Goal: Complete application form

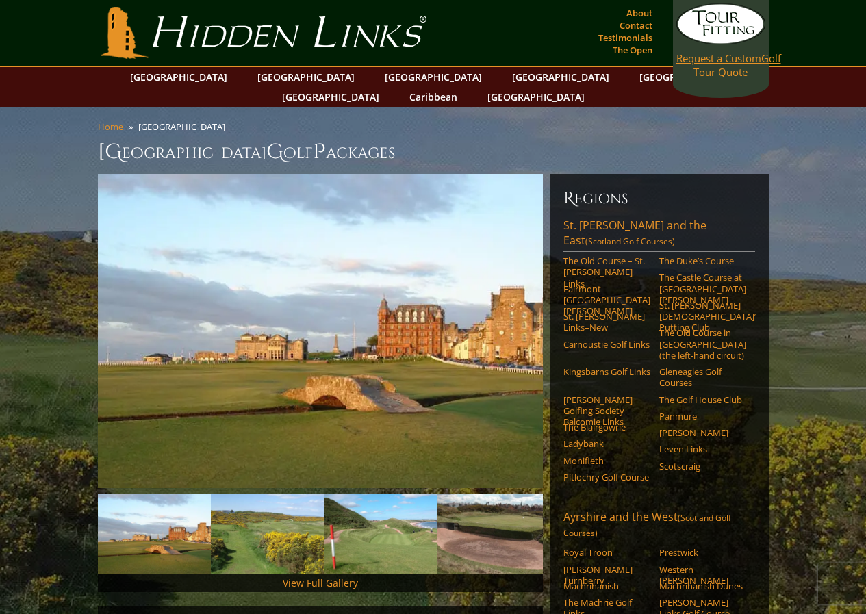
click at [708, 70] on link "Request a Custom Golf Tour Quote" at bounding box center [721, 40] width 89 height 75
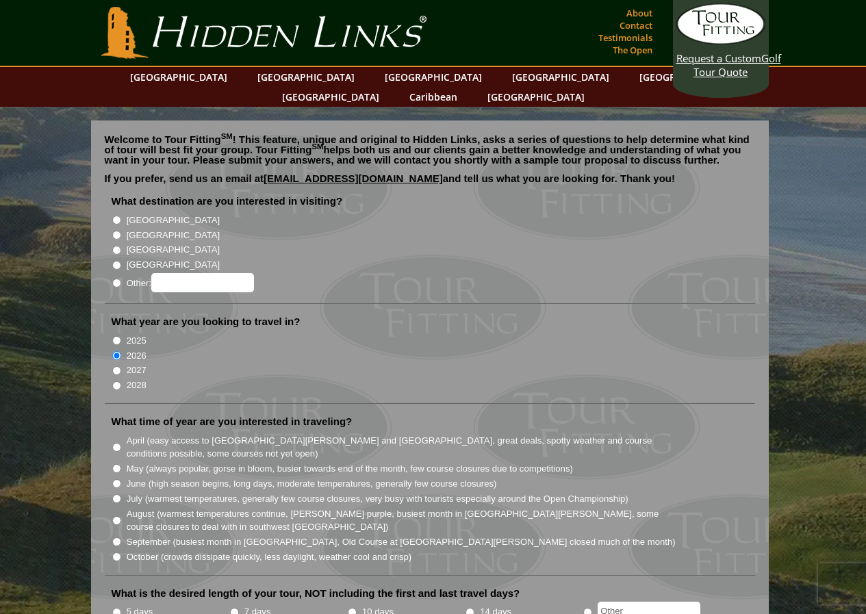
click at [119, 231] on input "[GEOGRAPHIC_DATA]" at bounding box center [116, 235] width 9 height 9
radio input "true"
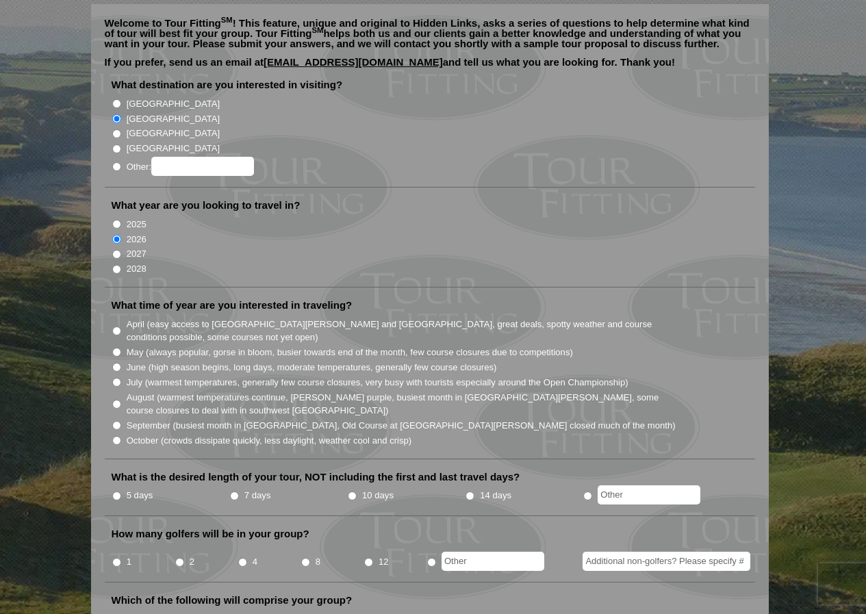
scroll to position [137, 0]
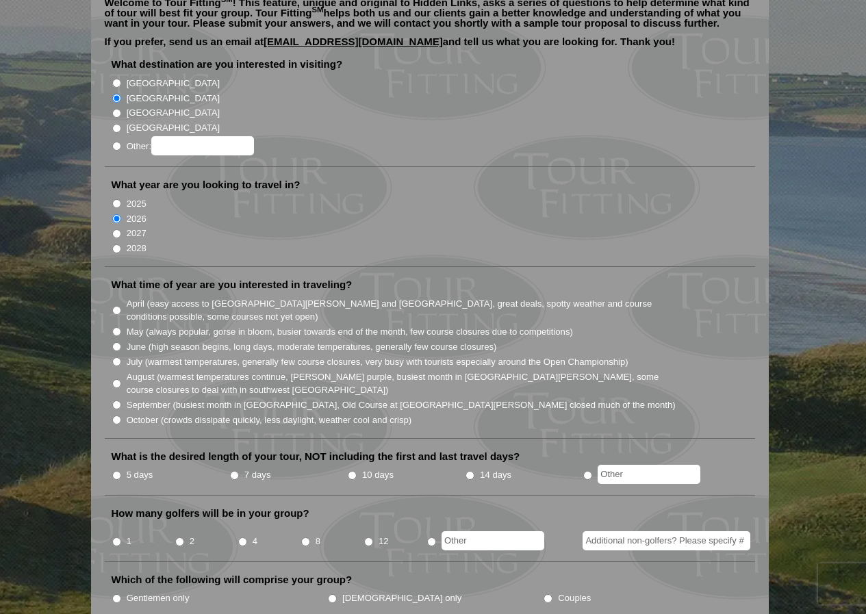
click at [118, 471] on input "5 days" at bounding box center [116, 475] width 9 height 9
radio input "true"
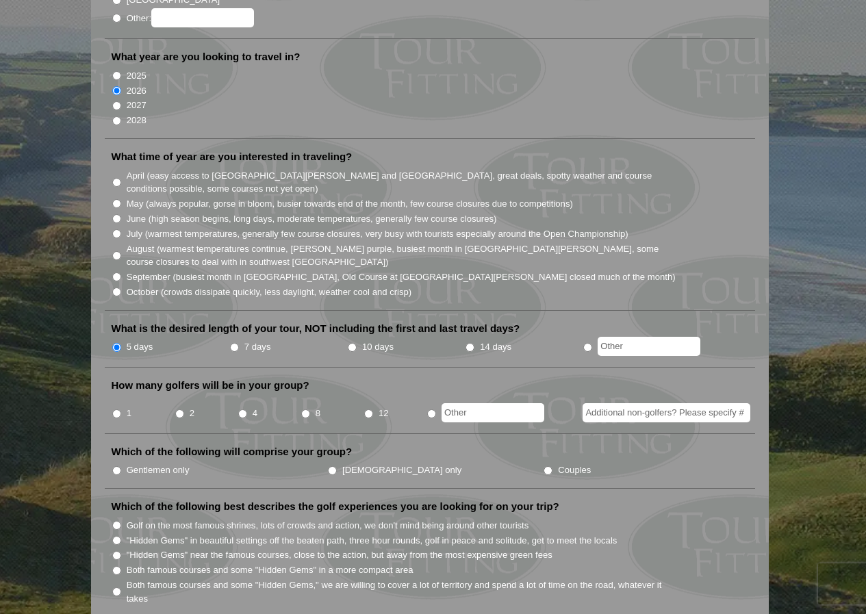
scroll to position [274, 0]
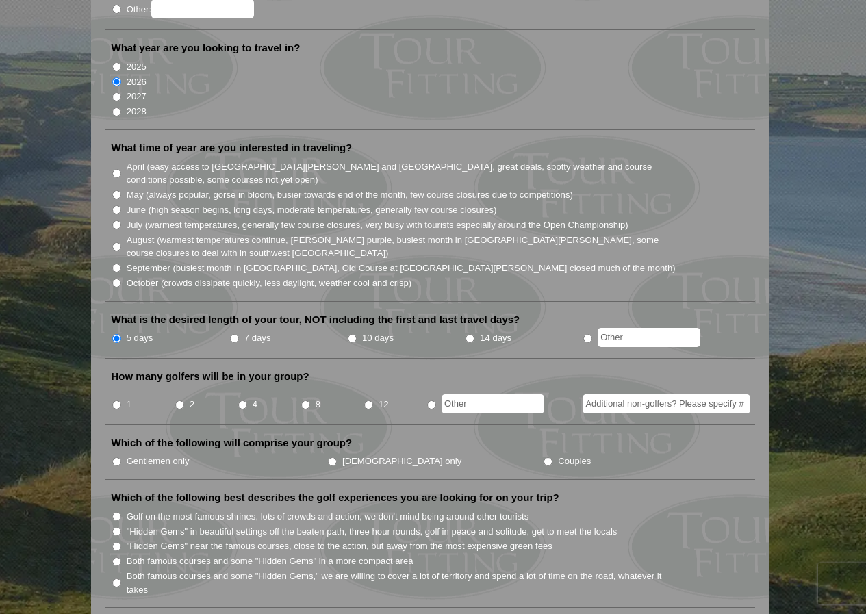
click at [244, 401] on input "4" at bounding box center [242, 405] width 9 height 9
radio input "true"
click at [115, 242] on input "August (warmest temperatures continue, heather bright purple, busiest month in …" at bounding box center [116, 246] width 9 height 9
radio input "true"
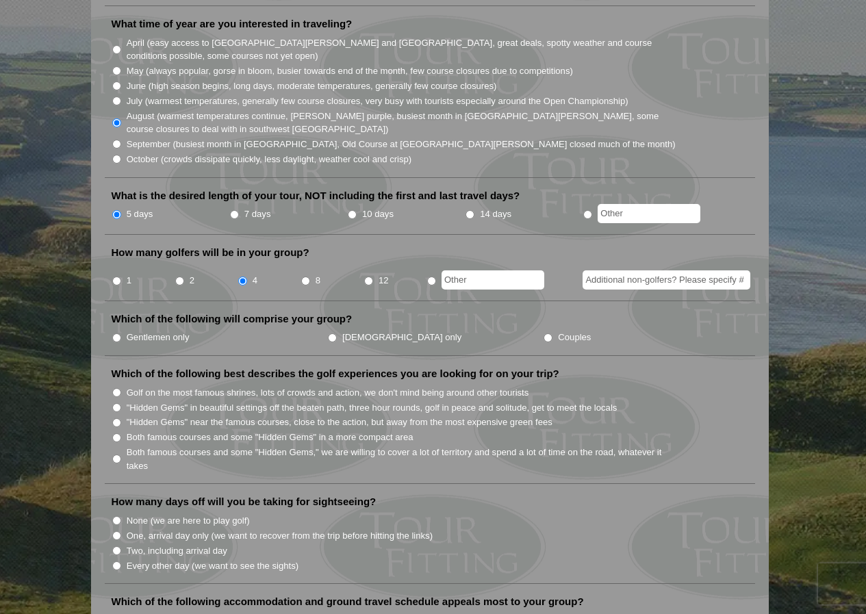
scroll to position [411, 0]
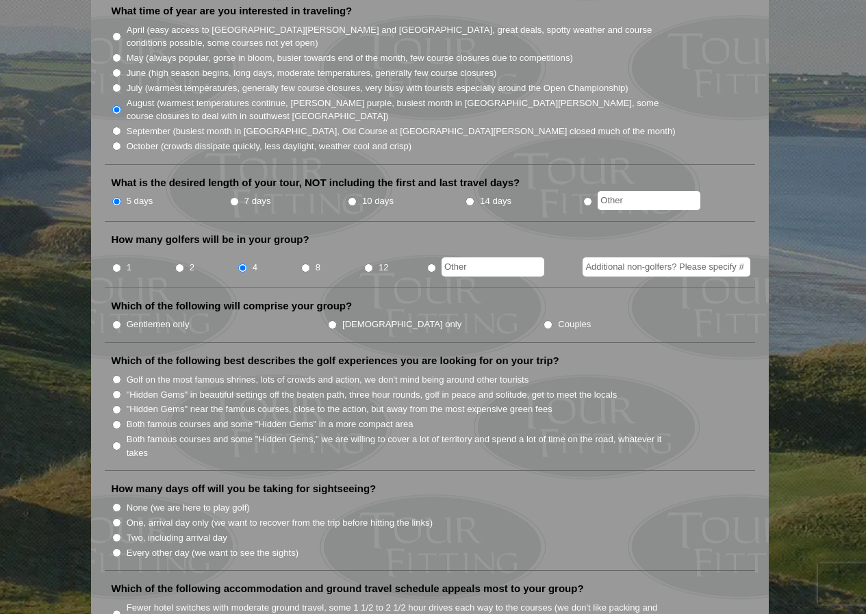
click at [177, 318] on label "Gentlemen only" at bounding box center [158, 325] width 63 height 14
click at [121, 321] on input "Gentlemen only" at bounding box center [116, 325] width 9 height 9
radio input "true"
click at [392, 418] on label "Both famous courses and some "Hidden Gems" in a more compact area" at bounding box center [270, 425] width 287 height 14
click at [121, 421] on input "Both famous courses and some "Hidden Gems" in a more compact area" at bounding box center [116, 425] width 9 height 9
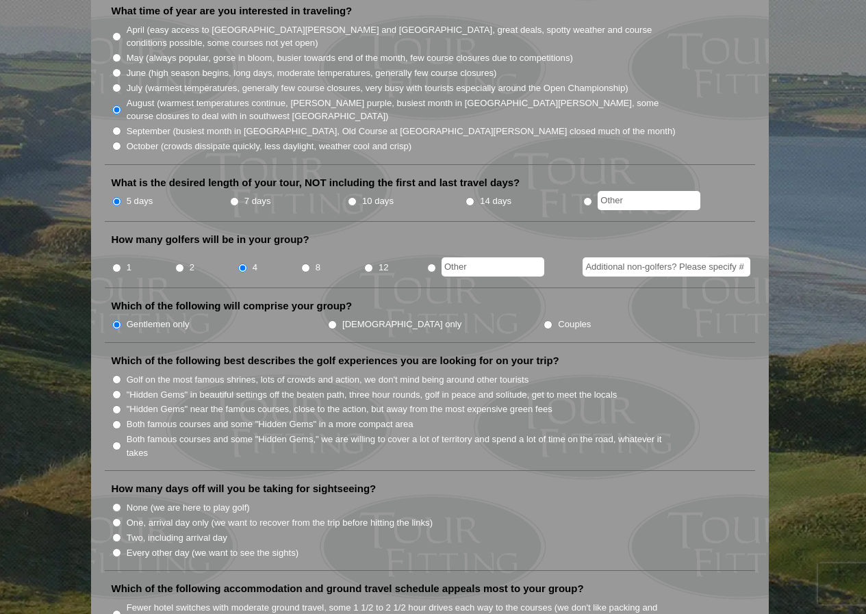
radio input "true"
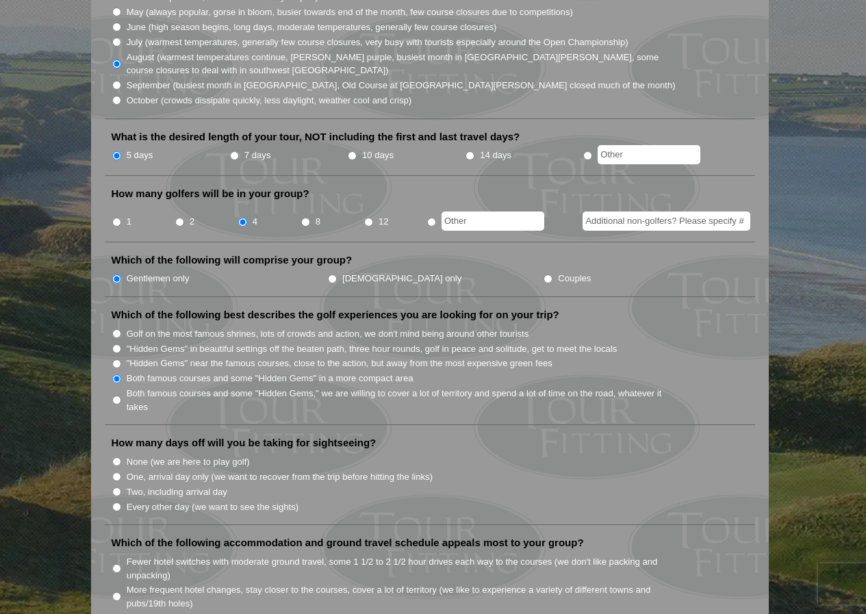
scroll to position [479, 0]
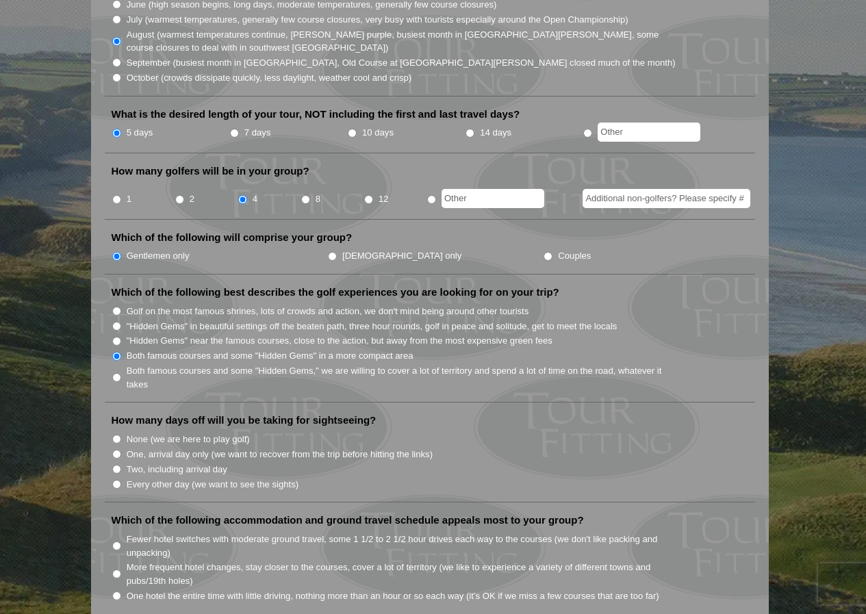
click at [220, 433] on label "None (we are here to play golf)" at bounding box center [188, 440] width 123 height 14
click at [121, 435] on input "None (we are here to play golf)" at bounding box center [116, 439] width 9 height 9
radio input "true"
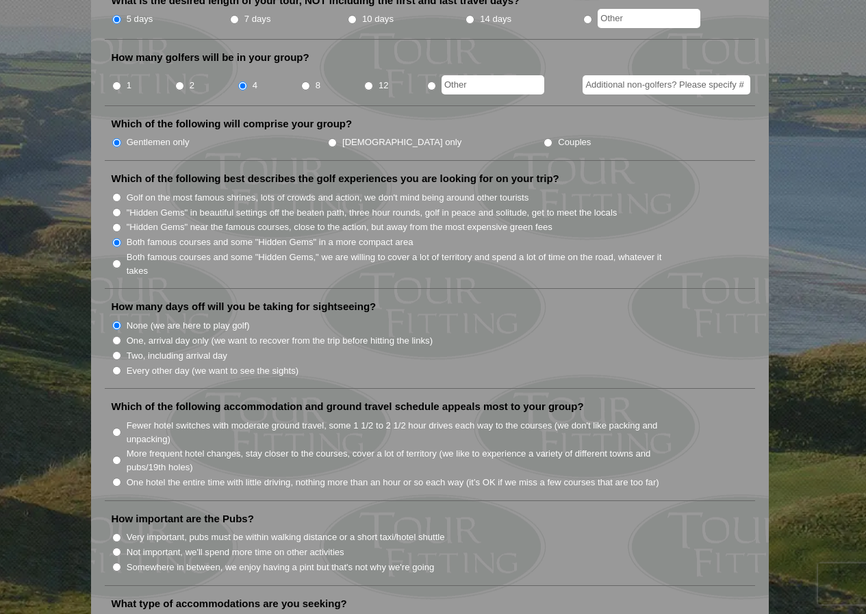
scroll to position [616, 0]
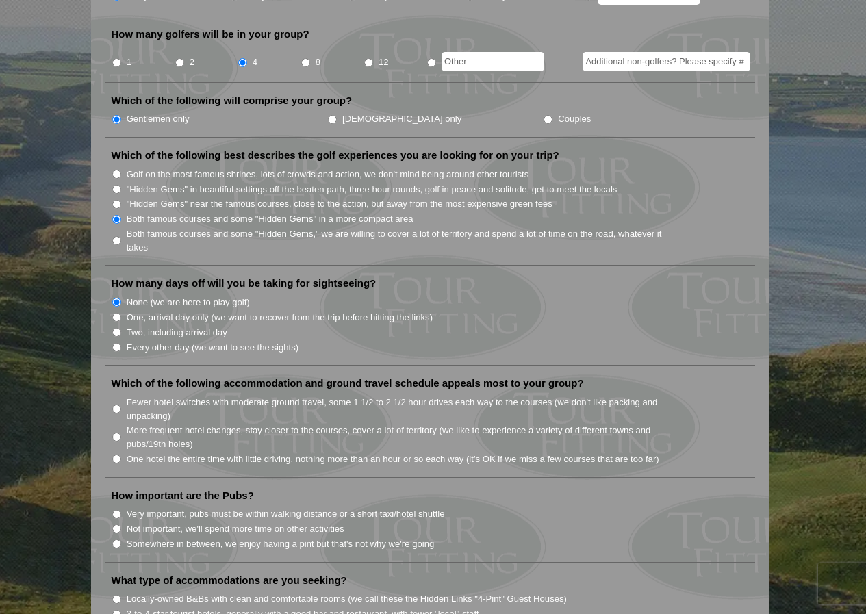
click at [473, 453] on label "One hotel the entire time with little driving, nothing more than an hour or so …" at bounding box center [393, 460] width 533 height 14
click at [121, 455] on input "One hotel the entire time with little driving, nothing more than an hour or so …" at bounding box center [116, 459] width 9 height 9
radio input "true"
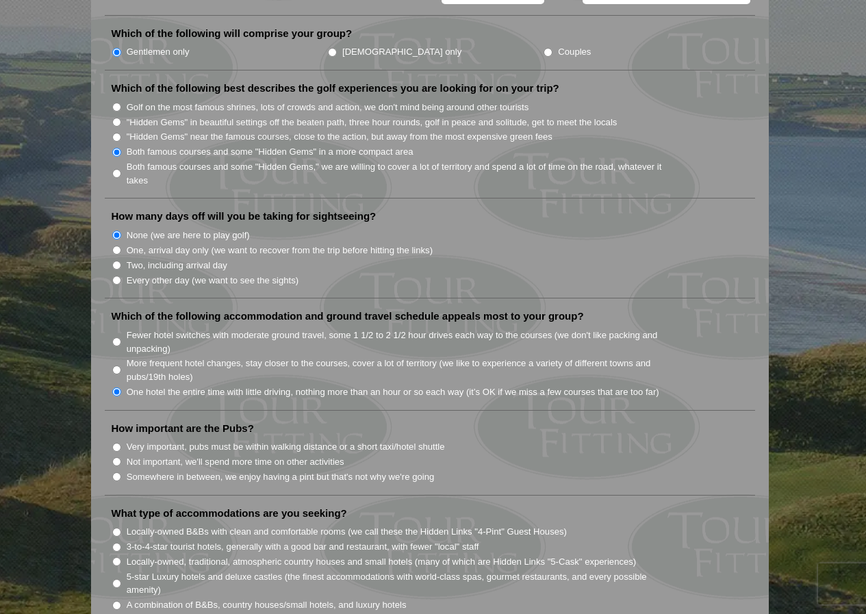
scroll to position [685, 0]
click at [436, 439] on label "Very important, pubs must be within walking distance or a short taxi/hotel shut…" at bounding box center [286, 446] width 318 height 14
click at [121, 442] on input "Very important, pubs must be within walking distance or a short taxi/hotel shut…" at bounding box center [116, 446] width 9 height 9
radio input "true"
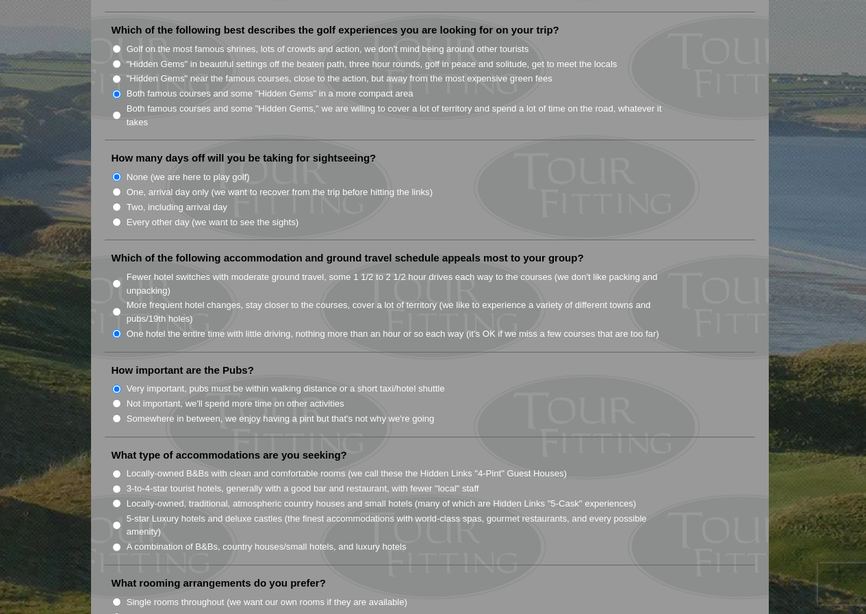
scroll to position [822, 0]
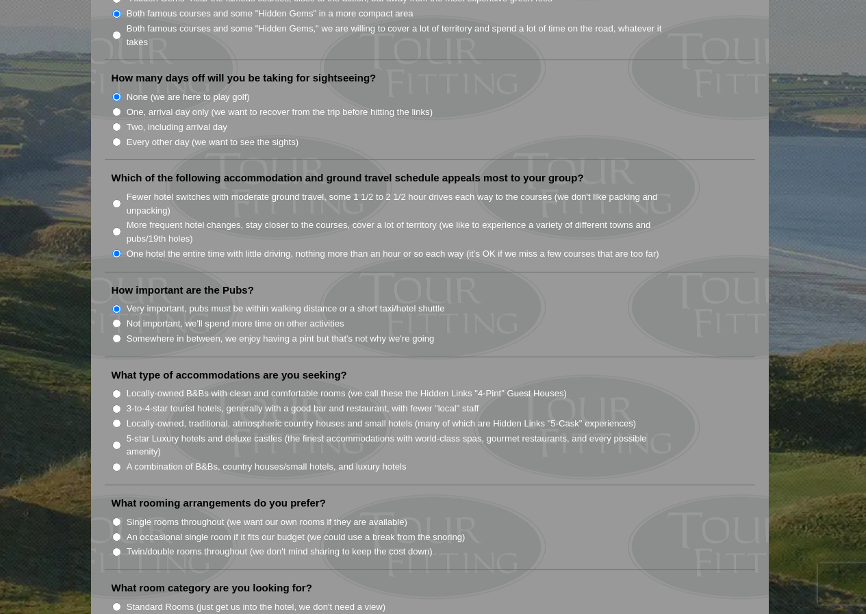
click at [468, 402] on label "3-to-4-star tourist hotels, generally with a good bar and restaurant, with fewe…" at bounding box center [303, 409] width 353 height 14
click at [121, 405] on input "3-to-4-star tourist hotels, generally with a good bar and restaurant, with fewe…" at bounding box center [116, 409] width 9 height 9
radio input "true"
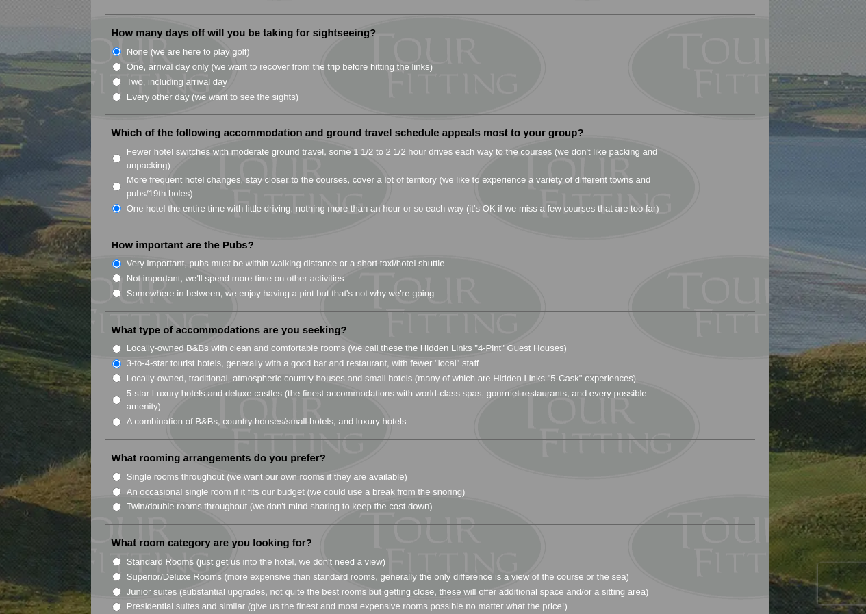
scroll to position [890, 0]
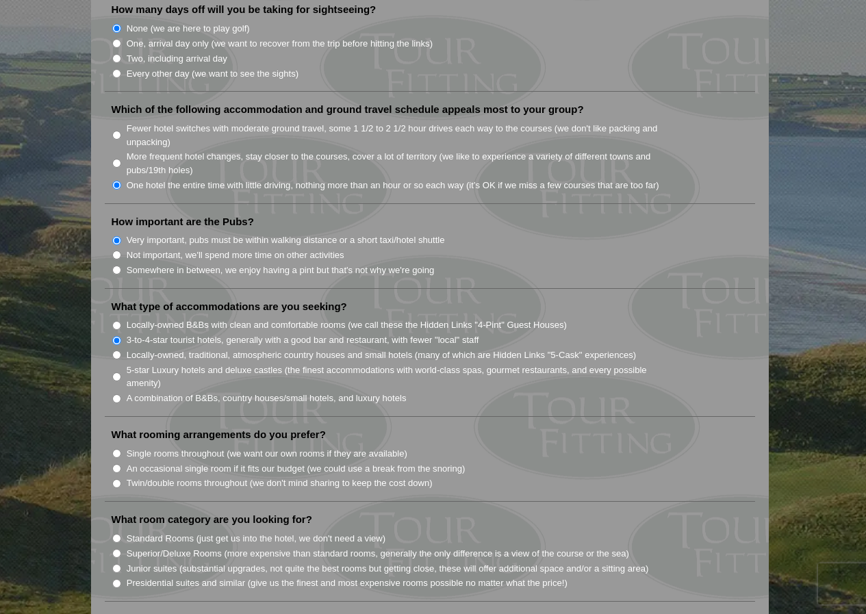
click at [267, 477] on label "Twin/double rooms throughout (we don't mind sharing to keep the cost down)" at bounding box center [280, 484] width 306 height 14
click at [121, 479] on input "Twin/double rooms throughout (we don't mind sharing to keep the cost down)" at bounding box center [116, 483] width 9 height 9
radio input "true"
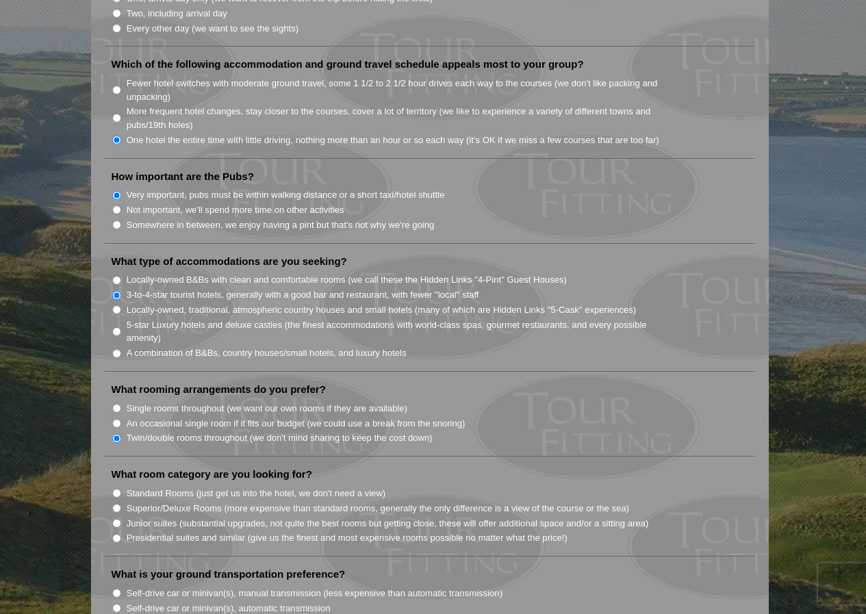
scroll to position [959, 0]
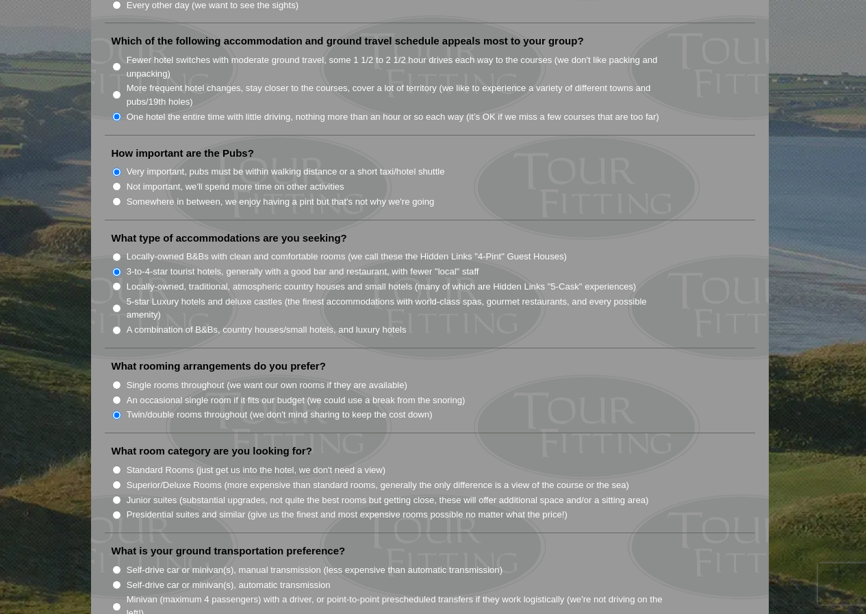
click at [221, 464] on label "Standard Rooms (just get us into the hotel, we don't need a view)" at bounding box center [257, 471] width 260 height 14
click at [121, 466] on input "Standard Rooms (just get us into the hotel, we don't need a view)" at bounding box center [116, 470] width 9 height 9
radio input "true"
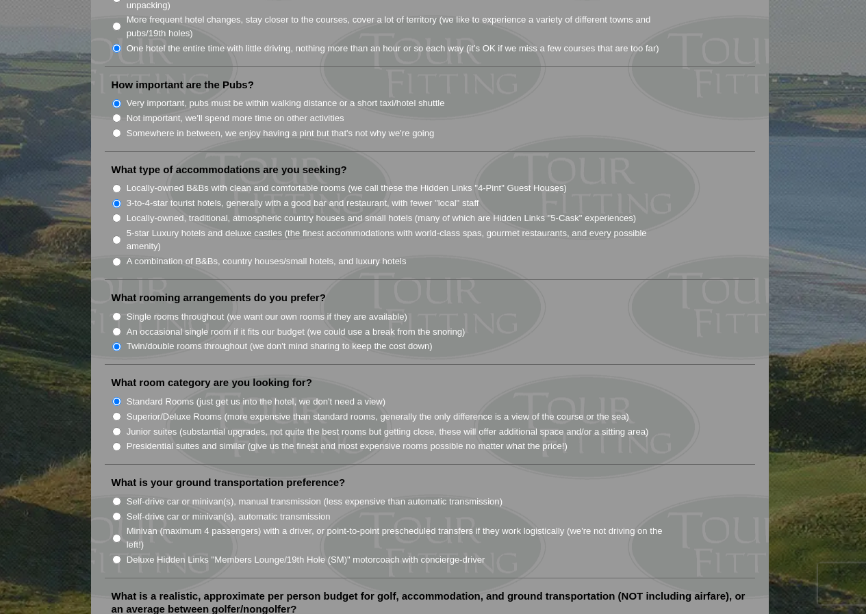
scroll to position [1096, 0]
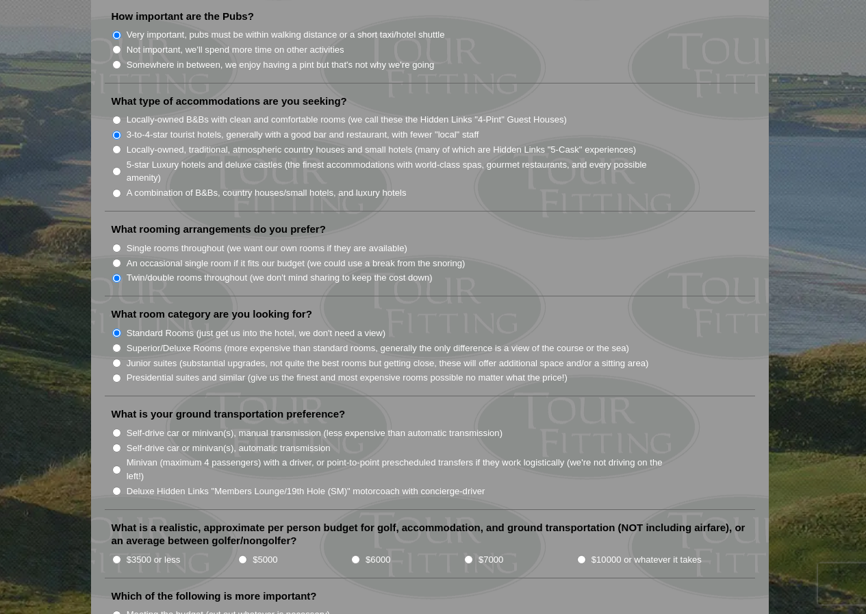
click at [644, 456] on label "Minivan (maximum 4 passengers) with a driver, or point-to-point prescheduled tr…" at bounding box center [402, 469] width 551 height 27
click at [121, 466] on input "Minivan (maximum 4 passengers) with a driver, or point-to-point prescheduled tr…" at bounding box center [116, 470] width 9 height 9
radio input "true"
drag, startPoint x: 355, startPoint y: 542, endPoint x: 377, endPoint y: 547, distance: 21.8
click at [356, 555] on input "$6000" at bounding box center [355, 559] width 9 height 9
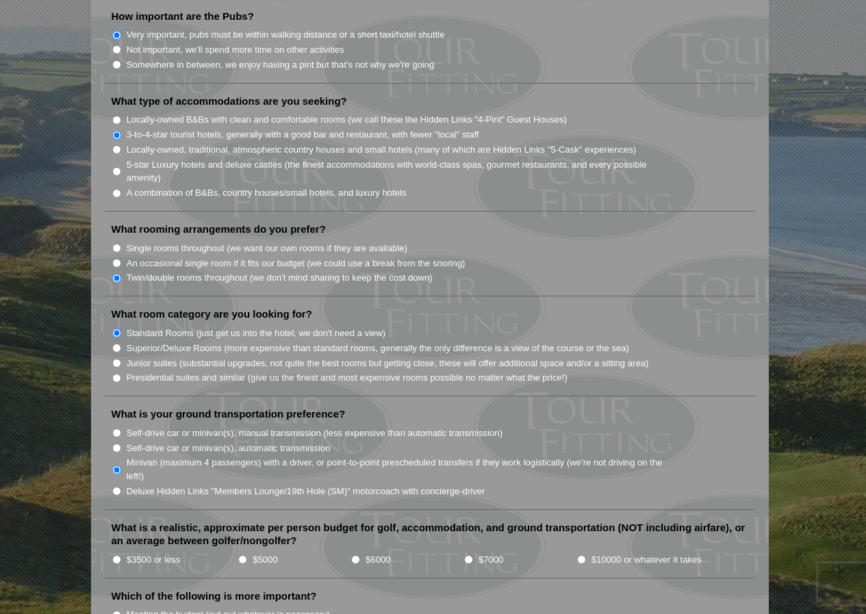
radio input "true"
click at [273, 553] on label "$5000" at bounding box center [265, 560] width 25 height 14
click at [247, 555] on input "$5000" at bounding box center [242, 559] width 9 height 9
radio input "true"
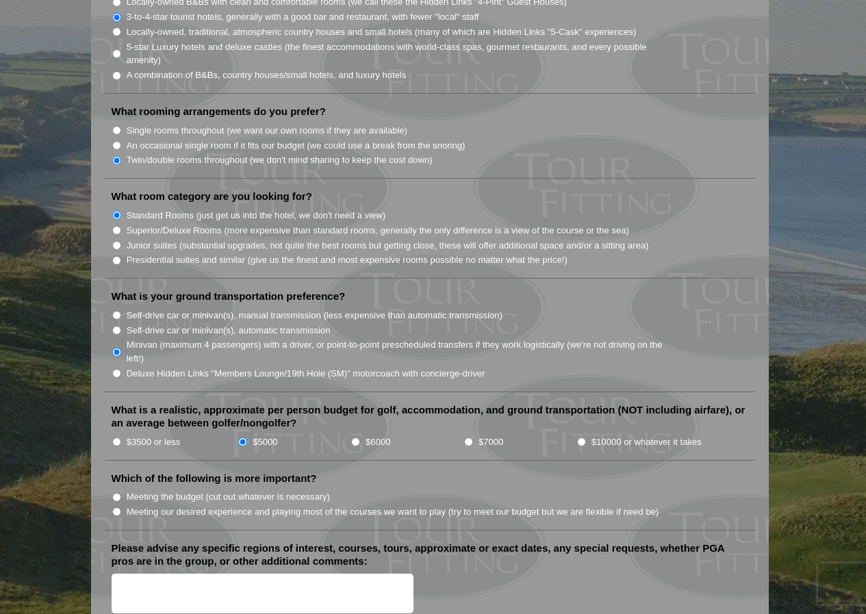
scroll to position [1233, 0]
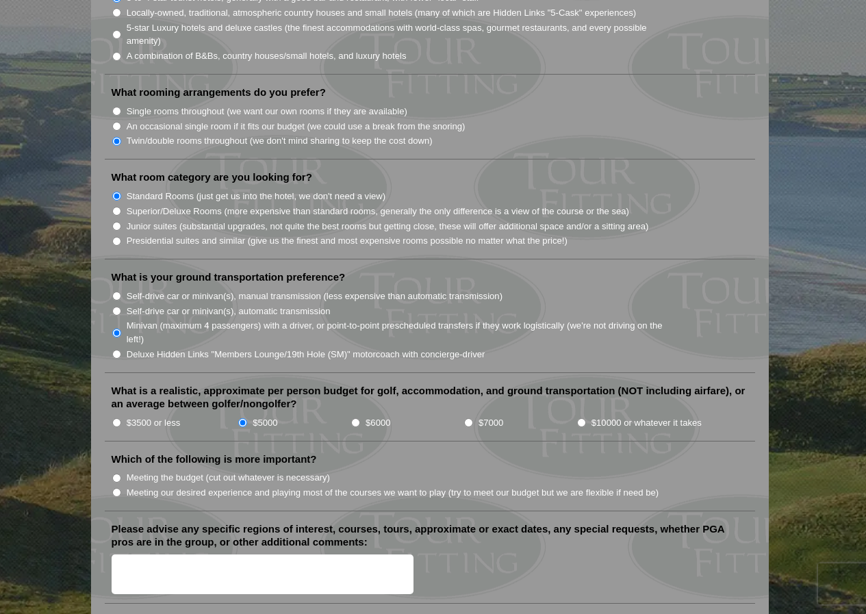
click at [320, 471] on label "Meeting the budget (cut out whatever is necessary)" at bounding box center [228, 478] width 203 height 14
click at [121, 474] on input "Meeting the budget (cut out whatever is necessary)" at bounding box center [116, 478] width 9 height 9
radio input "true"
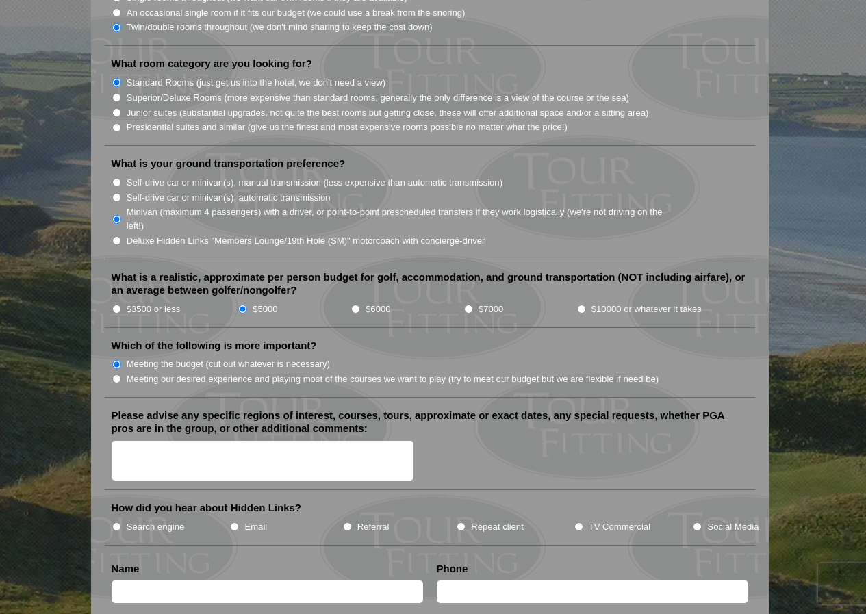
scroll to position [1370, 0]
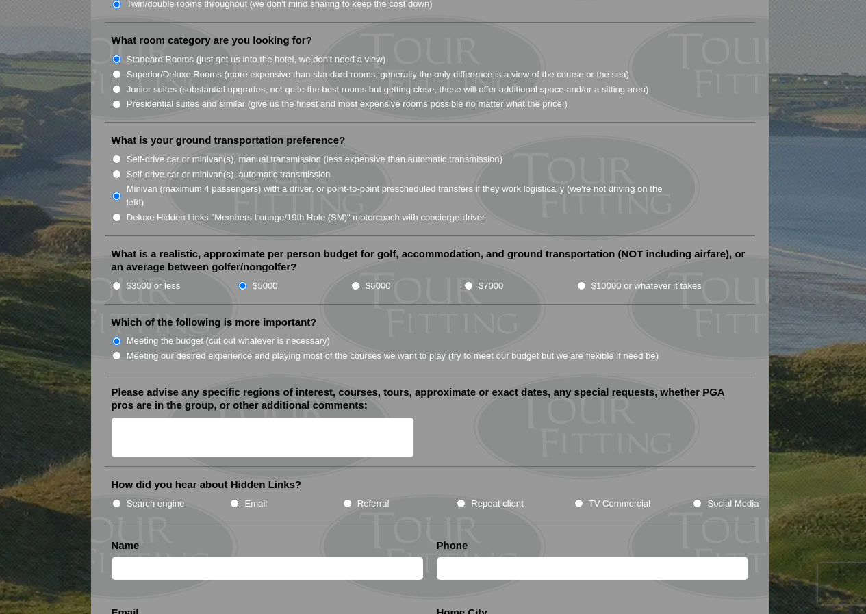
click at [605, 497] on label "TV Commercial" at bounding box center [620, 504] width 62 height 14
click at [584, 499] on input "TV Commercial" at bounding box center [579, 503] width 9 height 9
radio input "true"
click at [312, 423] on textarea "Please advise any specific regions of interest, courses, tours, approximate or …" at bounding box center [263, 438] width 303 height 40
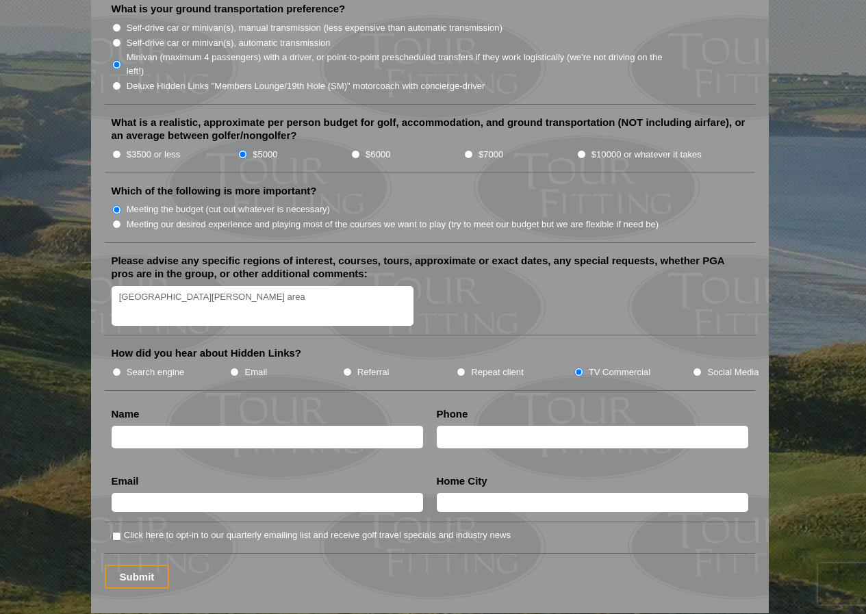
scroll to position [1507, 0]
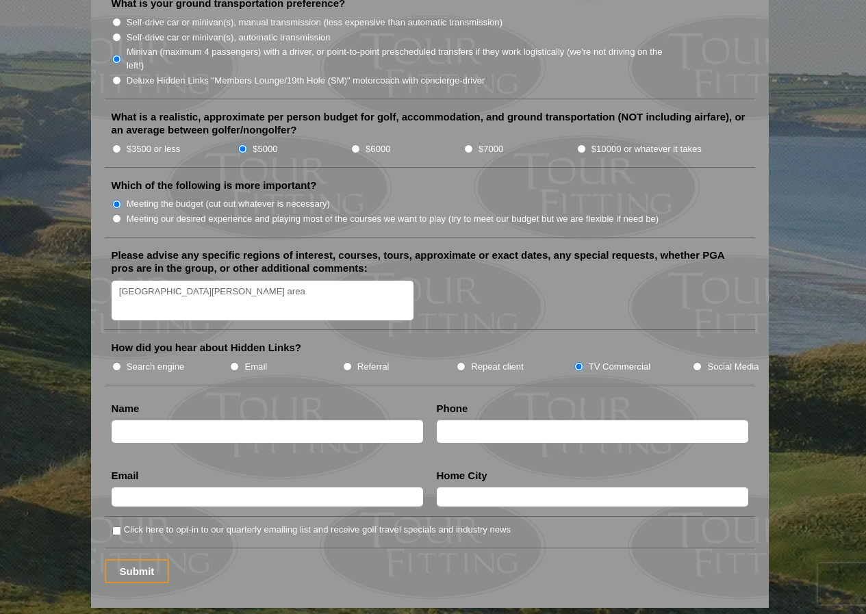
drag, startPoint x: 123, startPoint y: 279, endPoint x: 130, endPoint y: 271, distance: 10.7
click at [130, 281] on textarea "st andrews area" at bounding box center [263, 301] width 303 height 40
click at [170, 281] on textarea "St Andrews area" at bounding box center [263, 301] width 303 height 40
type textarea "St Andrews area"
